Goal: Information Seeking & Learning: Learn about a topic

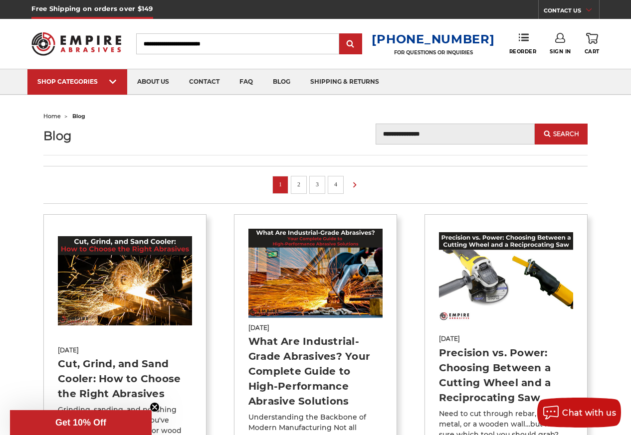
click at [82, 374] on link "Cut, Grind, and Sand Cooler: How to Choose the Right Abrasives" at bounding box center [119, 379] width 123 height 42
click at [105, 369] on link "Cut, Grind, and Sand Cooler: How to Choose the Right Abrasives" at bounding box center [119, 379] width 123 height 42
click at [75, 366] on link "Cut, Grind, and Sand Cooler: How to Choose the Right Abrasives" at bounding box center [119, 379] width 123 height 42
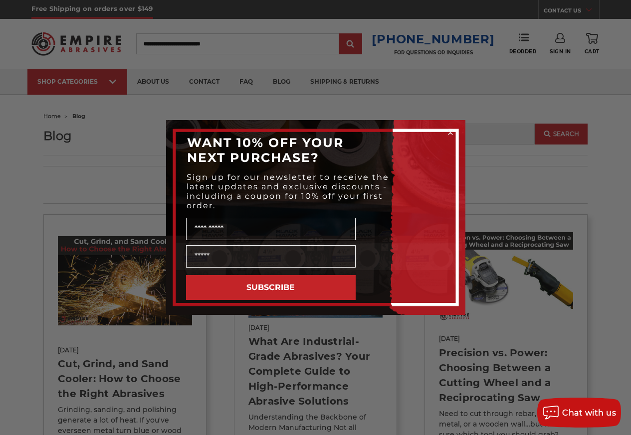
click at [67, 378] on div "Close dialog WANT 10% OFF YOUR NEXT PURCHASE? Sign up for our newsletter to rec…" at bounding box center [315, 217] width 631 height 435
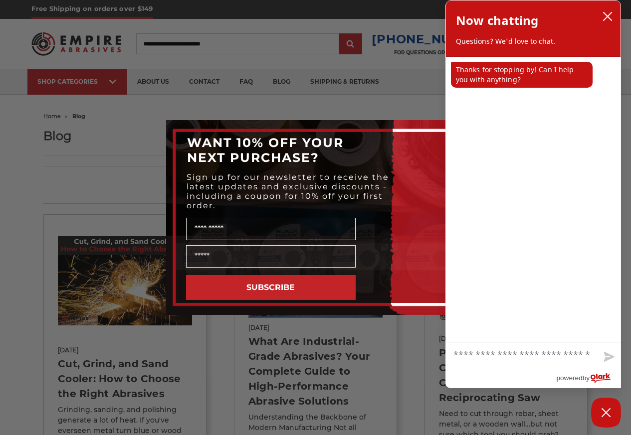
click at [410, 135] on div "WANT 10% OFF YOUR NEXT PURCHASE?" at bounding box center [315, 150] width 279 height 40
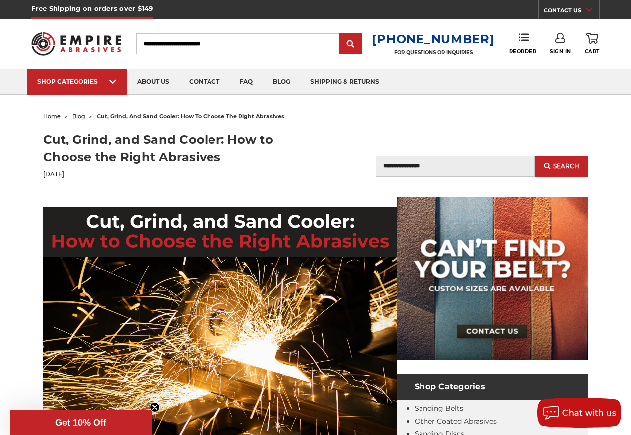
click at [447, 122] on ul "home blog cut, grind, and sand cooler: how to choose the right abrasives" at bounding box center [315, 116] width 544 height 14
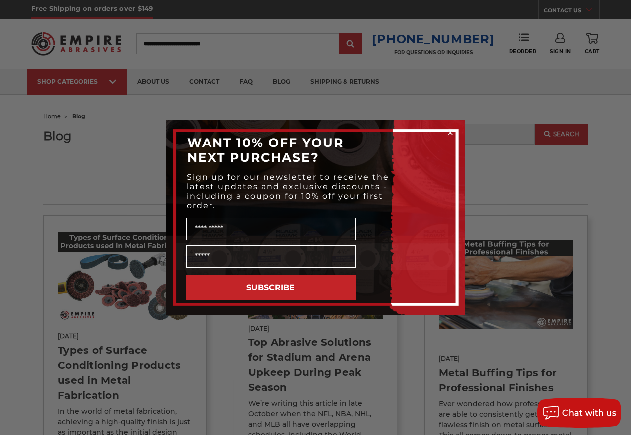
click at [450, 135] on circle "Close dialog" at bounding box center [449, 132] width 9 height 9
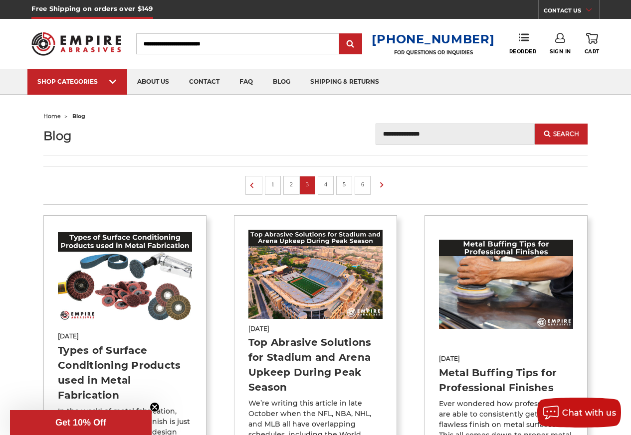
click at [342, 186] on link "5" at bounding box center [344, 184] width 10 height 11
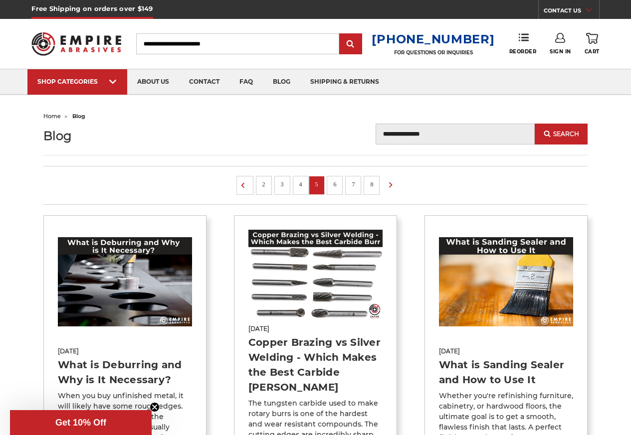
click at [382, 186] on ul "2 3 4 5 6 7 8" at bounding box center [315, 185] width 544 height 39
click at [392, 187] on icon at bounding box center [391, 185] width 12 height 11
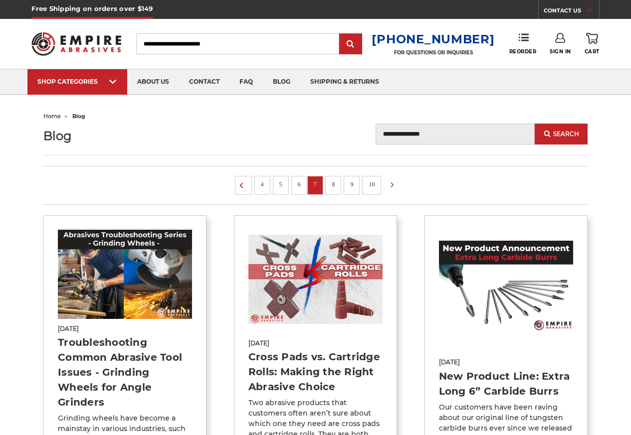
click at [391, 188] on icon at bounding box center [392, 185] width 12 height 11
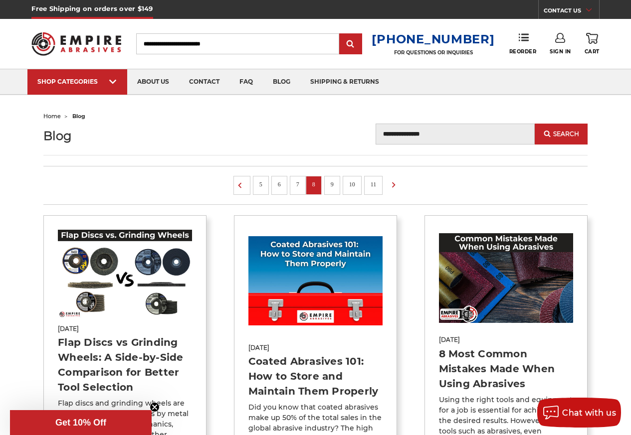
click at [342, 187] on ul "5 6 7 8 9 10 11" at bounding box center [315, 185] width 544 height 39
click at [399, 187] on icon at bounding box center [393, 185] width 12 height 11
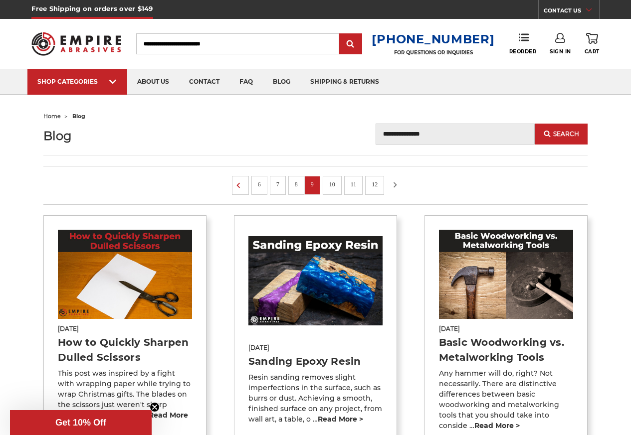
click at [400, 187] on icon at bounding box center [395, 185] width 12 height 11
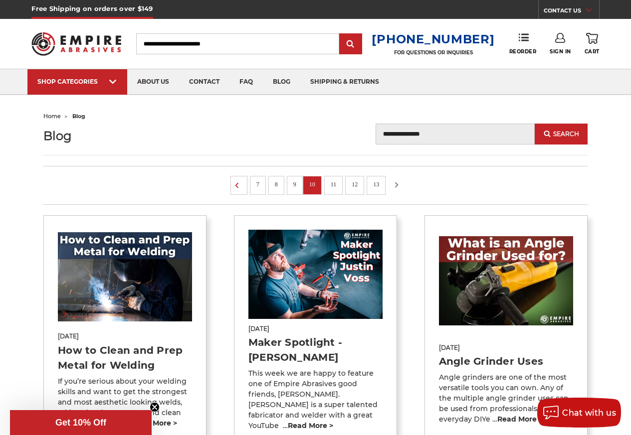
click at [400, 187] on icon at bounding box center [396, 185] width 12 height 11
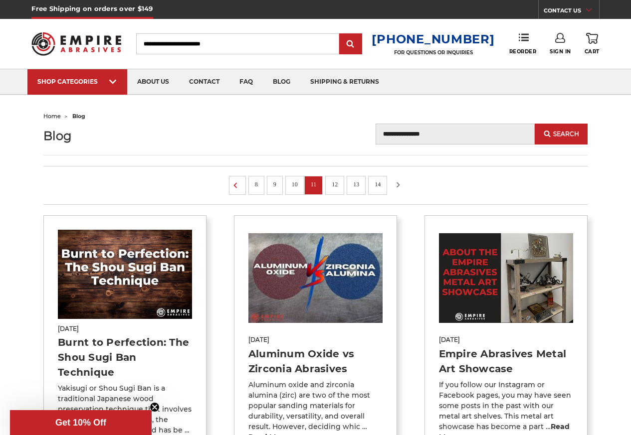
click at [400, 187] on icon at bounding box center [398, 185] width 12 height 11
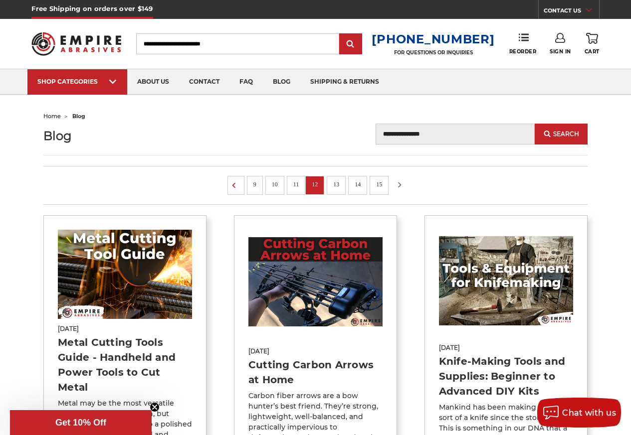
click at [400, 187] on use at bounding box center [399, 184] width 3 height 5
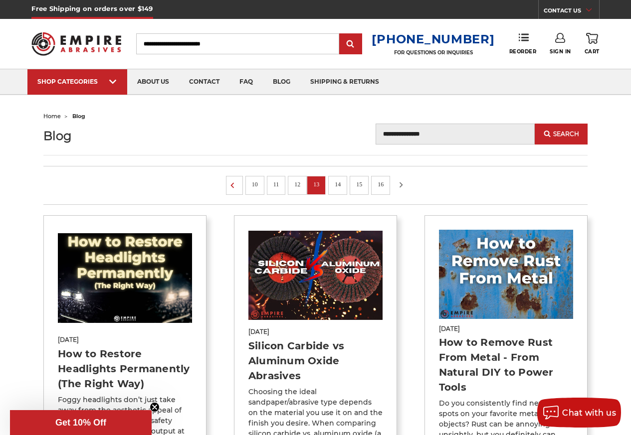
click at [400, 187] on icon at bounding box center [401, 185] width 12 height 11
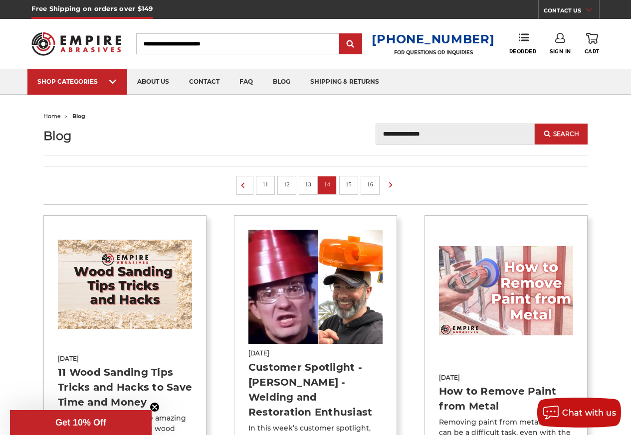
click at [400, 187] on ul "11 12 13 14 15 16" at bounding box center [315, 185] width 544 height 39
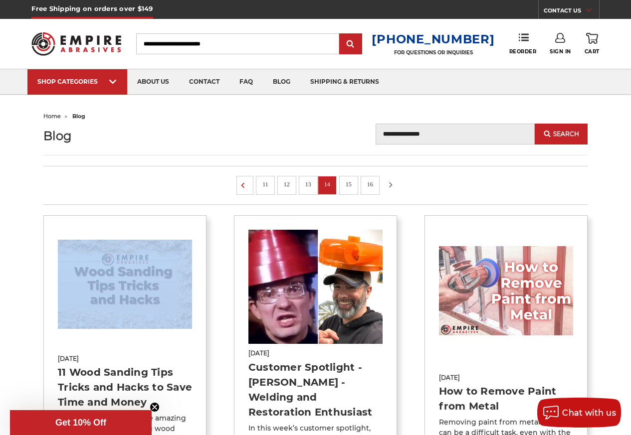
click at [390, 186] on icon at bounding box center [391, 185] width 12 height 11
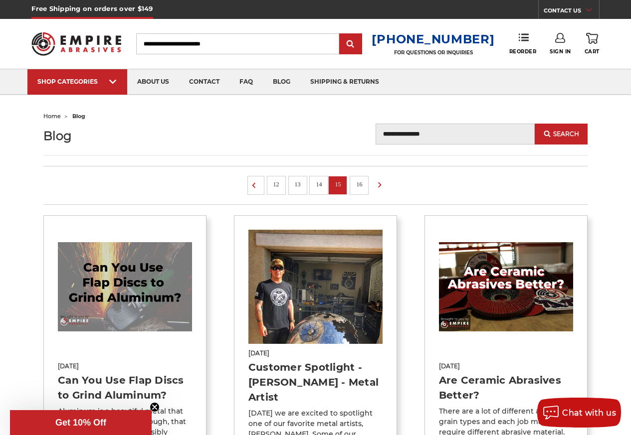
click at [390, 186] on ul "12 13 14 15 16" at bounding box center [315, 185] width 544 height 39
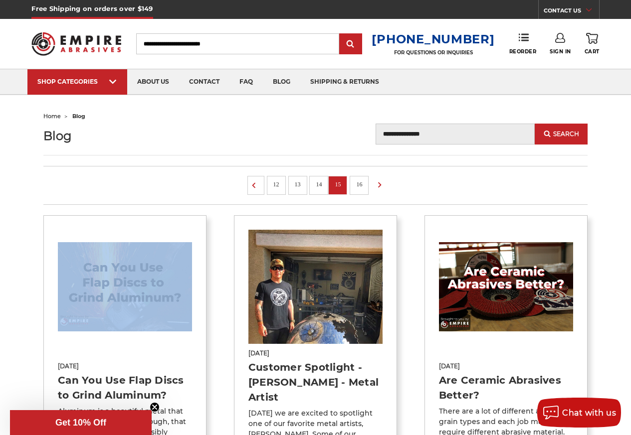
click at [363, 187] on link "16" at bounding box center [359, 184] width 13 height 11
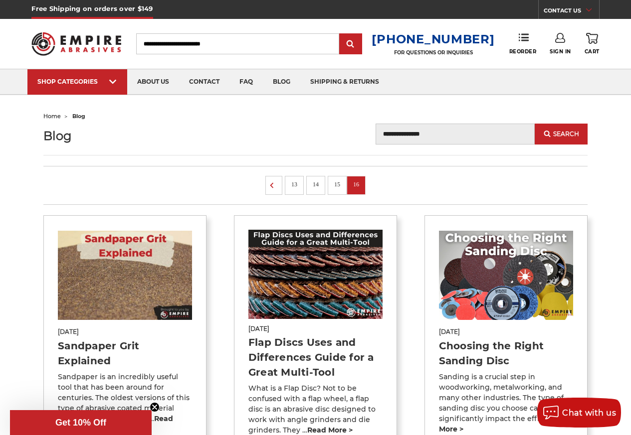
click at [361, 187] on link "16" at bounding box center [356, 184] width 13 height 11
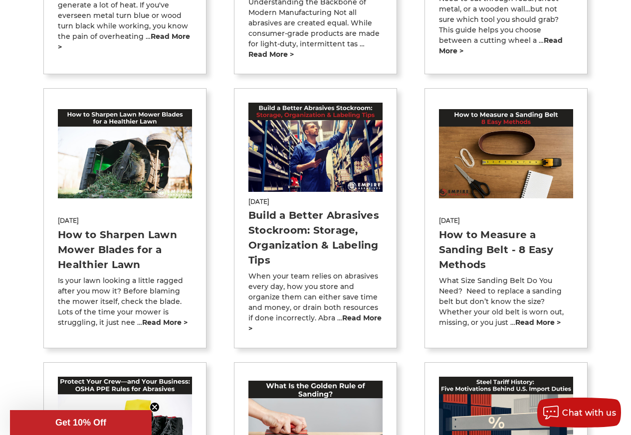
scroll to position [419, 0]
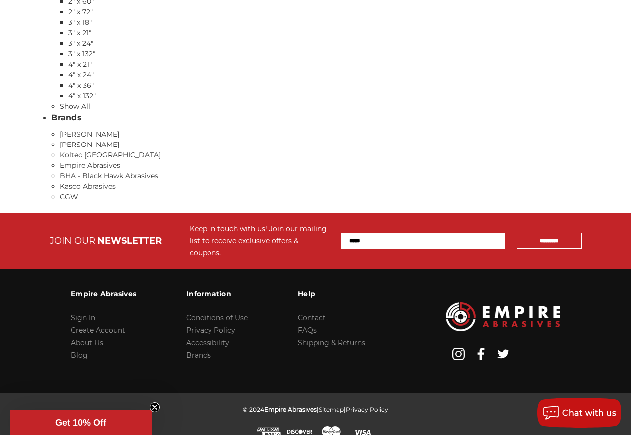
scroll to position [342, 0]
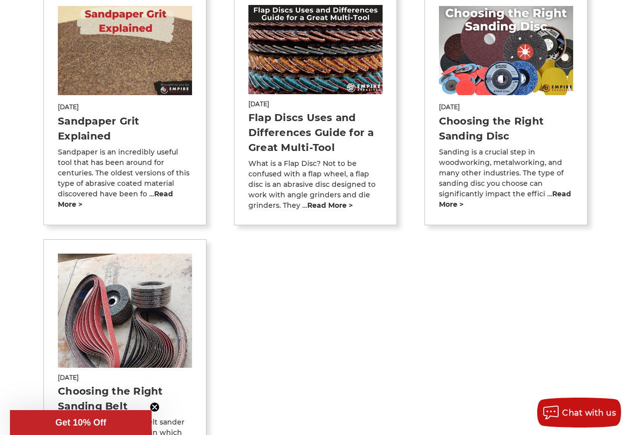
scroll to position [359, 0]
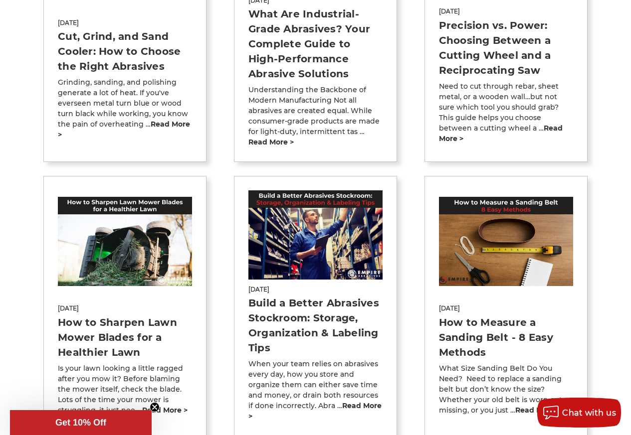
scroll to position [359, 0]
